Goal: Task Accomplishment & Management: Manage account settings

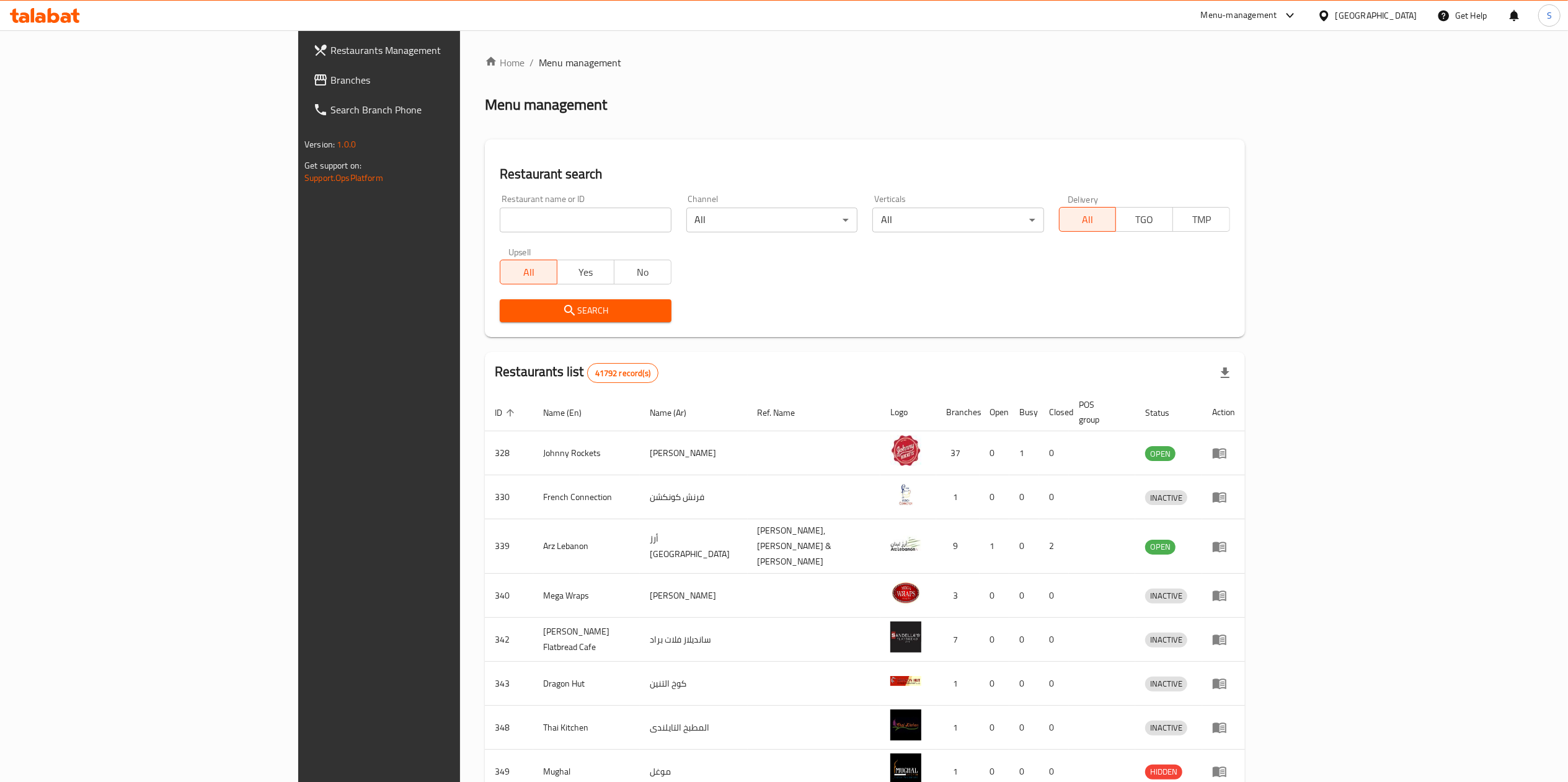
click at [500, 222] on input "search" at bounding box center [585, 220] width 171 height 25
type input "heavenly bakery"
click button "Search" at bounding box center [585, 311] width 171 height 23
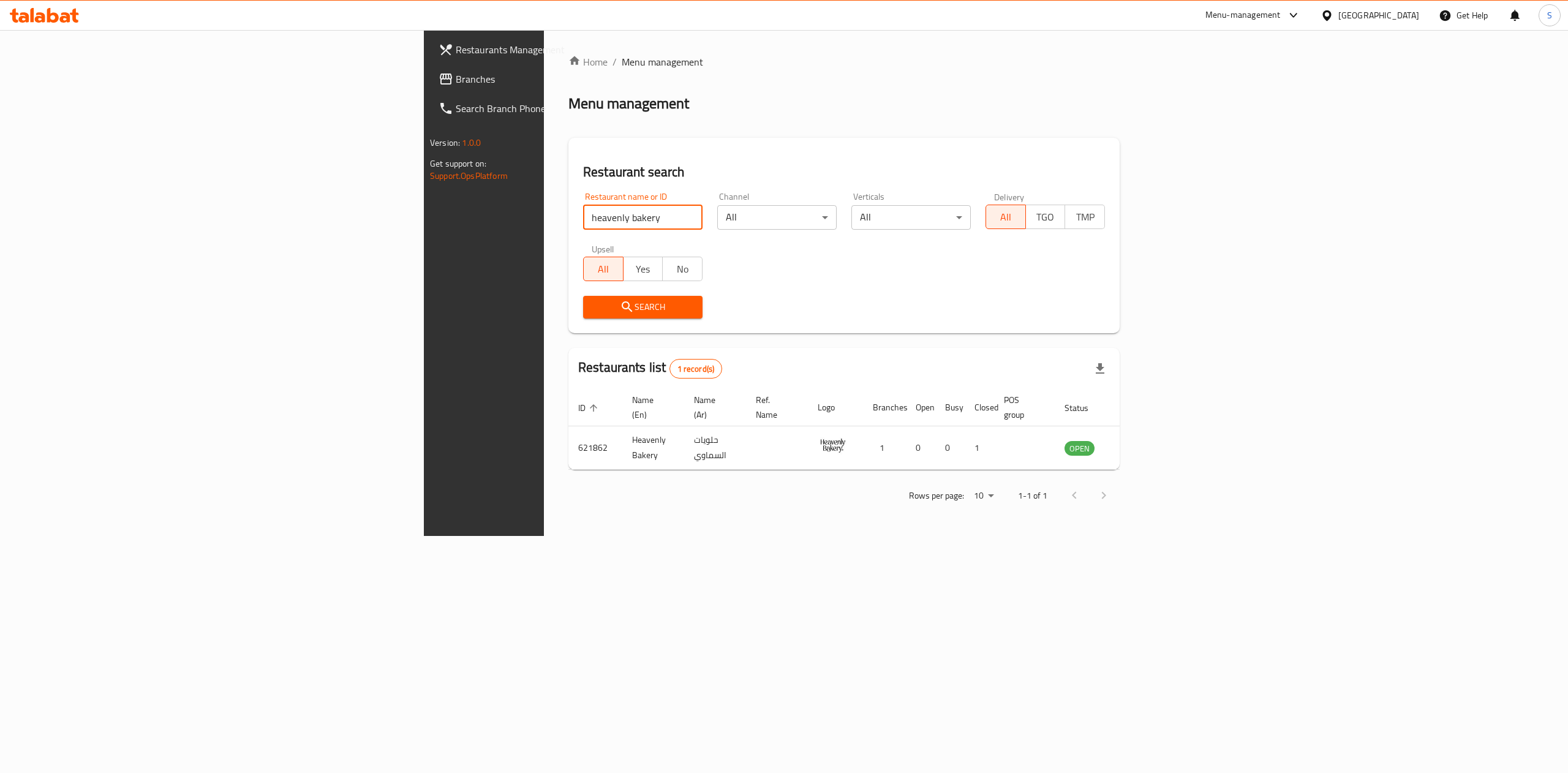
click at [1120, 463] on div "Home / Menu management Menu management Restaurant search Restaurant name or ID …" at bounding box center [843, 283] width 551 height 457
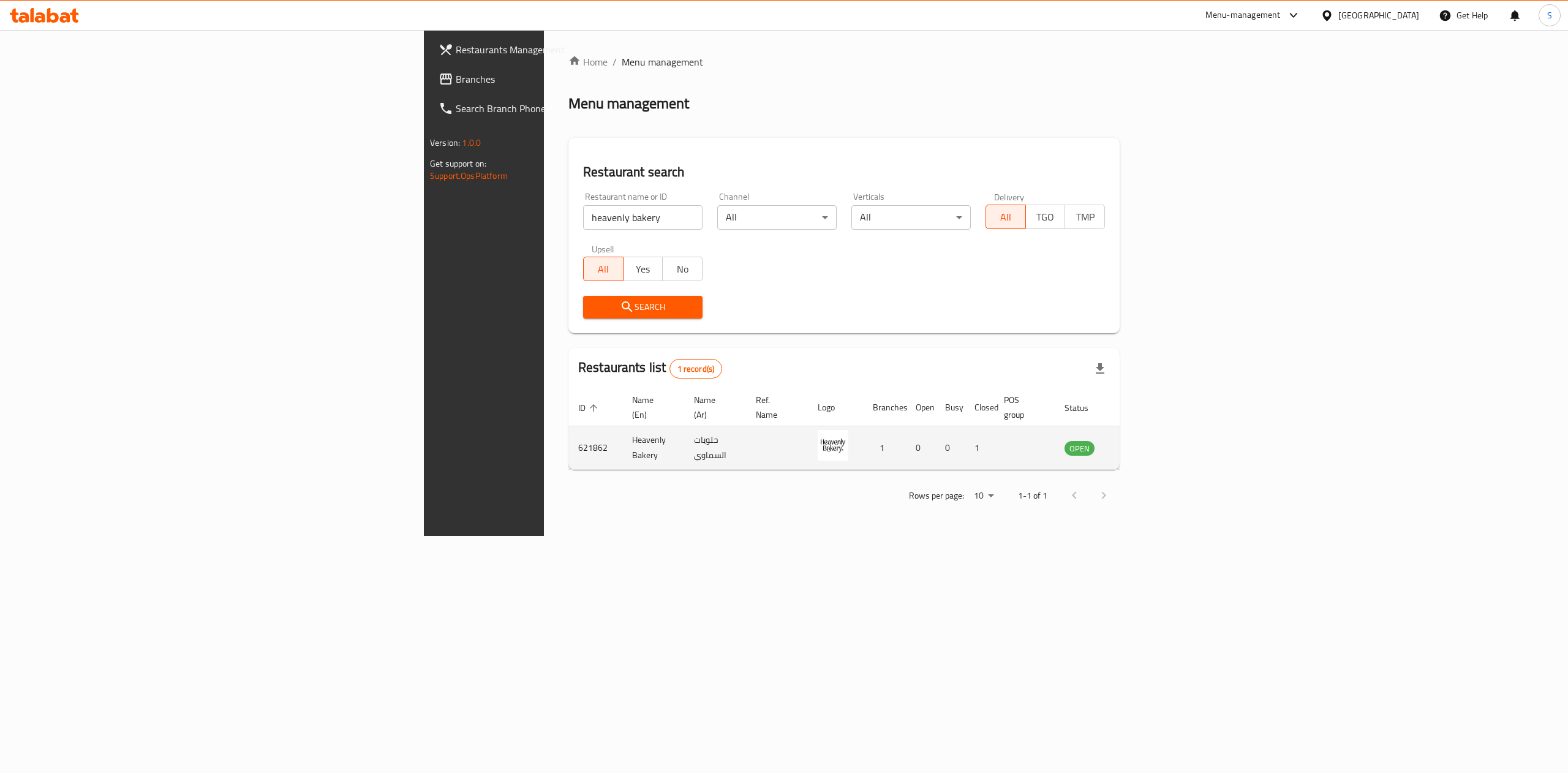
click at [1161, 444] on td "enhanced table" at bounding box center [1140, 449] width 43 height 44
click at [1142, 444] on icon "enhanced table" at bounding box center [1136, 449] width 13 height 10
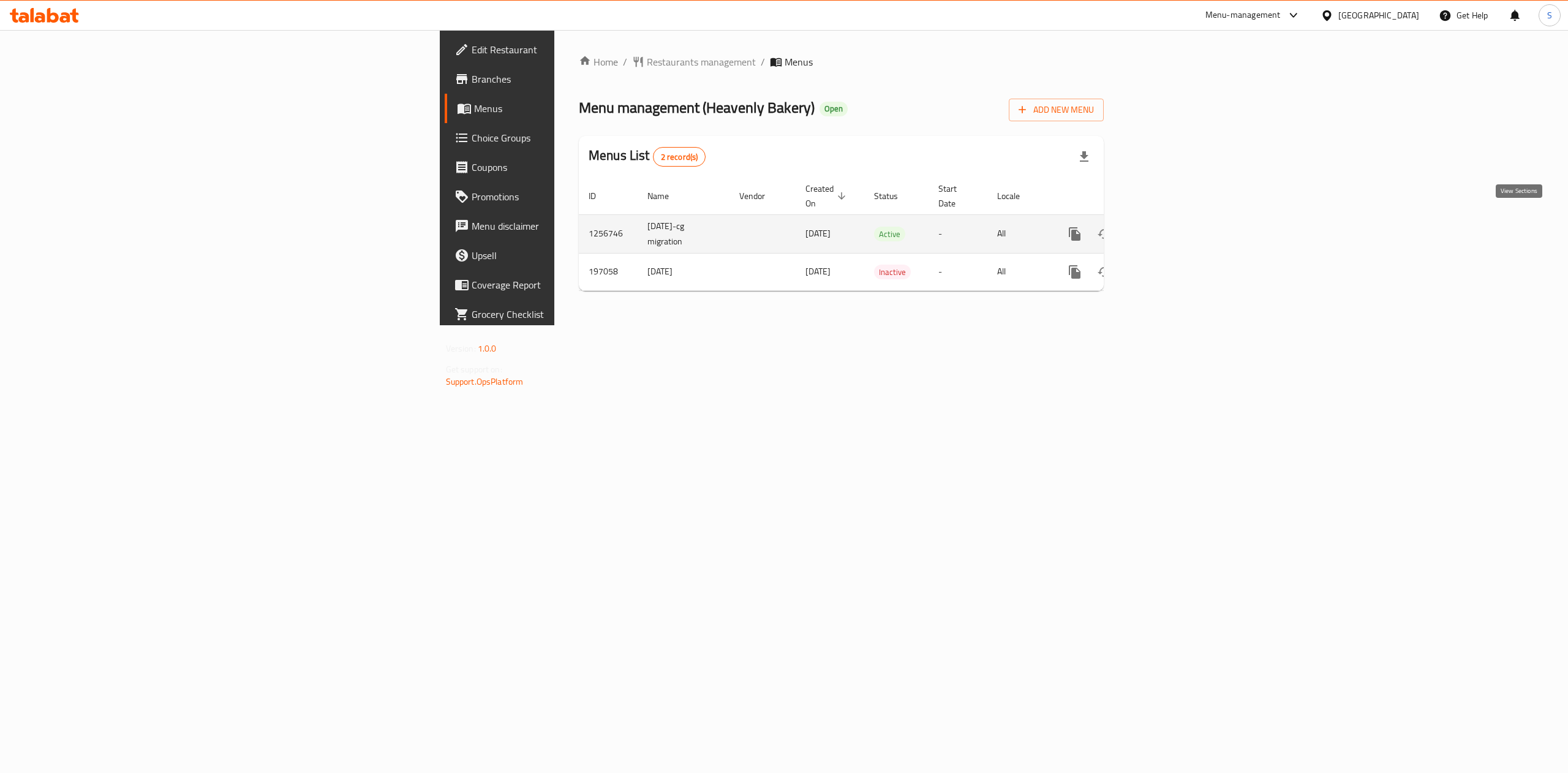
click at [1170, 227] on icon "enhanced table" at bounding box center [1163, 234] width 15 height 15
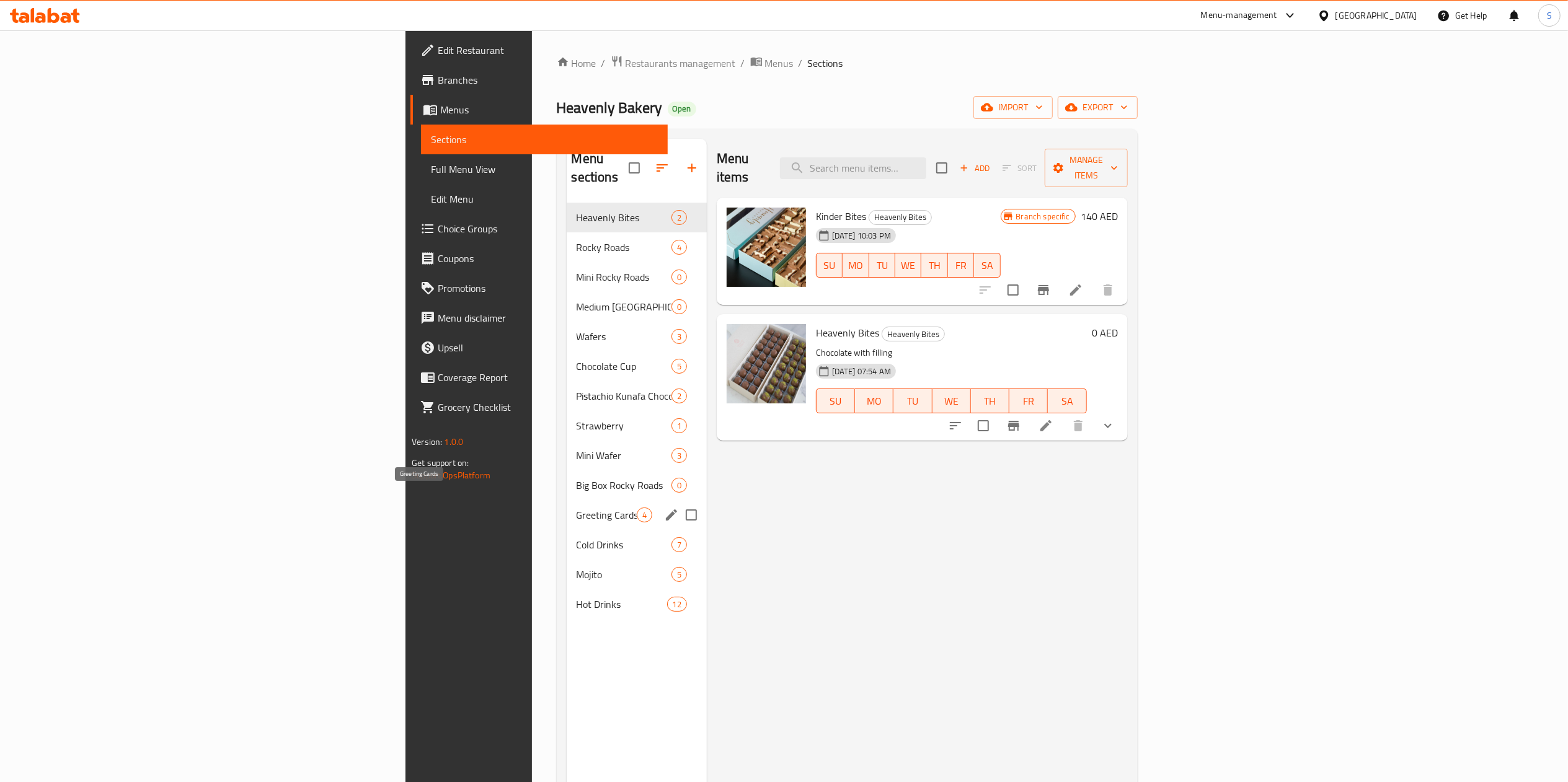
click at [577, 508] on span "Greeting Cards" at bounding box center [606, 515] width 60 height 15
